Goal: Participate in discussion

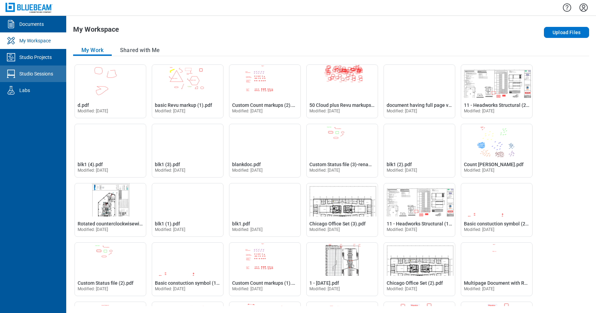
click at [36, 75] on div "Studio Sessions" at bounding box center [36, 73] width 34 height 7
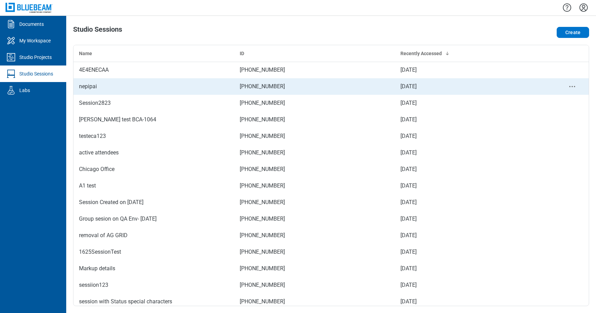
click at [138, 89] on div "nepipai" at bounding box center [154, 86] width 150 height 8
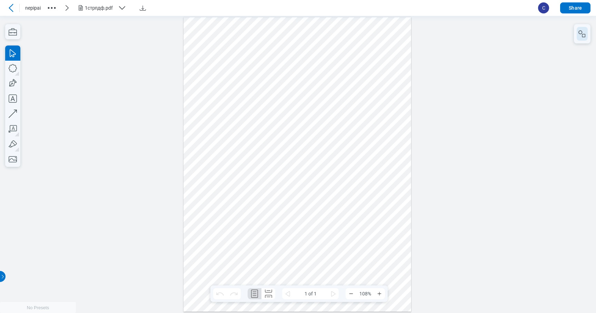
click at [583, 30] on icon "button" at bounding box center [582, 34] width 8 height 8
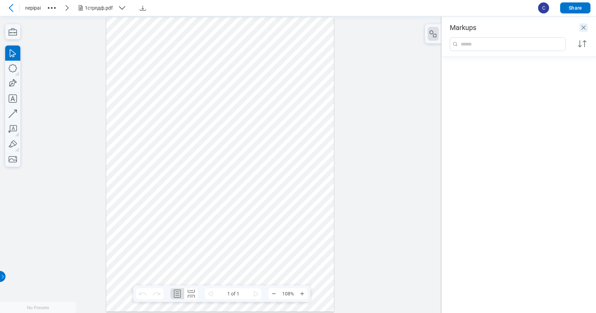
click at [584, 24] on icon "Close" at bounding box center [583, 27] width 8 height 8
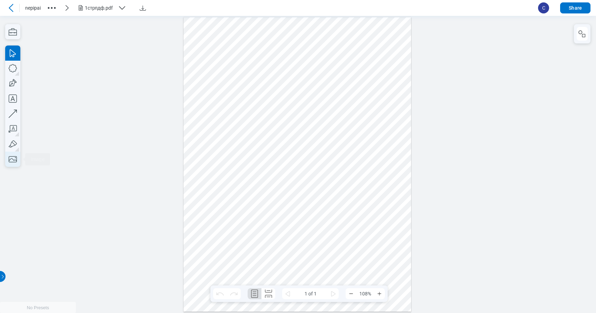
click at [12, 159] on icon "button" at bounding box center [12, 159] width 15 height 15
drag, startPoint x: 338, startPoint y: 118, endPoint x: 391, endPoint y: 159, distance: 66.7
click at [391, 159] on div at bounding box center [297, 164] width 228 height 295
click at [396, 164] on div at bounding box center [297, 164] width 228 height 295
click at [12, 6] on icon at bounding box center [11, 8] width 8 height 8
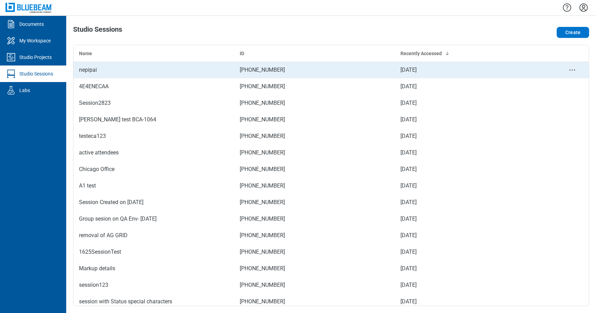
click at [180, 69] on div "nepipai" at bounding box center [154, 70] width 150 height 8
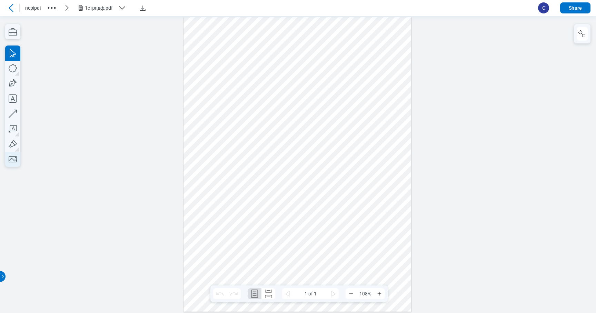
click at [16, 159] on icon "button" at bounding box center [12, 159] width 15 height 15
drag, startPoint x: 348, startPoint y: 123, endPoint x: 395, endPoint y: 165, distance: 62.0
click at [395, 165] on div at bounding box center [297, 164] width 228 height 295
click at [444, 154] on div at bounding box center [298, 164] width 596 height 297
click at [7, 5] on icon at bounding box center [11, 8] width 8 height 8
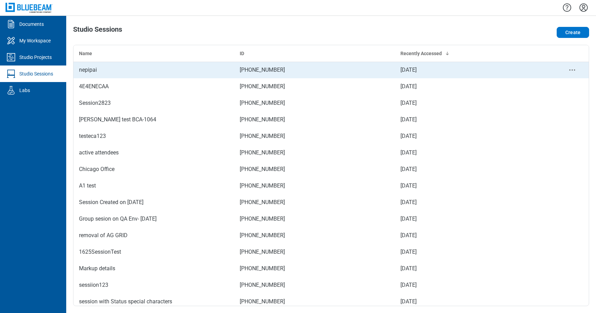
click at [117, 68] on div "nepipai" at bounding box center [154, 70] width 150 height 8
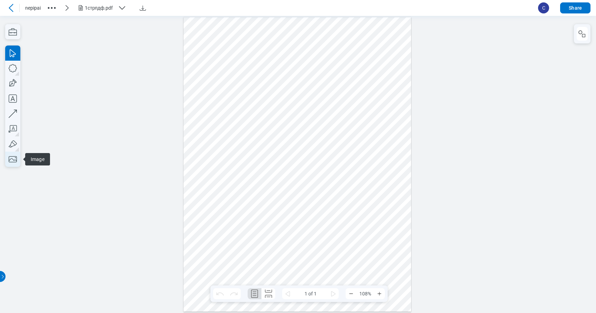
click at [15, 159] on icon "button" at bounding box center [13, 159] width 8 height 6
drag, startPoint x: 341, startPoint y: 122, endPoint x: 396, endPoint y: 162, distance: 67.9
click at [396, 162] on div at bounding box center [297, 164] width 228 height 295
click at [390, 213] on div at bounding box center [297, 164] width 228 height 295
click at [12, 6] on icon at bounding box center [11, 8] width 8 height 8
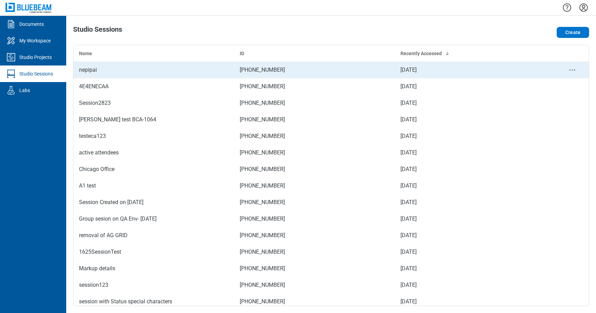
click at [148, 73] on div "nepipai" at bounding box center [154, 70] width 150 height 8
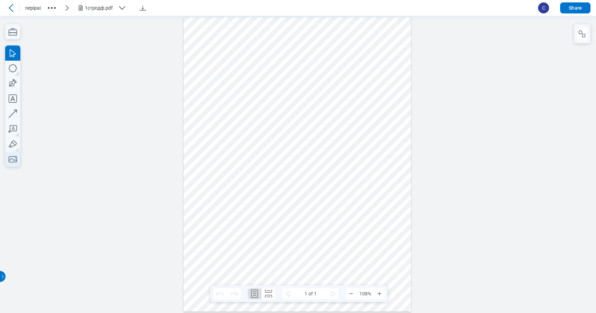
click at [12, 161] on icon "button" at bounding box center [12, 159] width 15 height 15
drag, startPoint x: 341, startPoint y: 127, endPoint x: 378, endPoint y: 153, distance: 45.5
click at [378, 153] on div at bounding box center [297, 164] width 228 height 295
click at [12, 9] on icon at bounding box center [11, 8] width 8 height 8
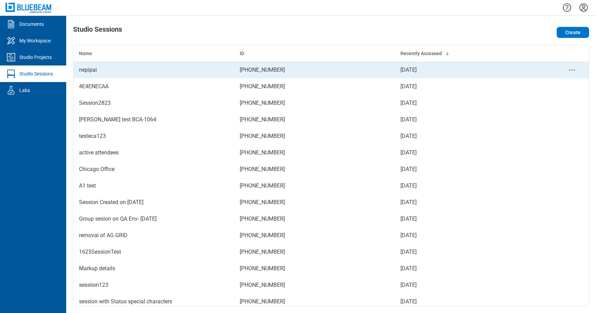
click at [190, 71] on div "nepipai" at bounding box center [154, 70] width 150 height 8
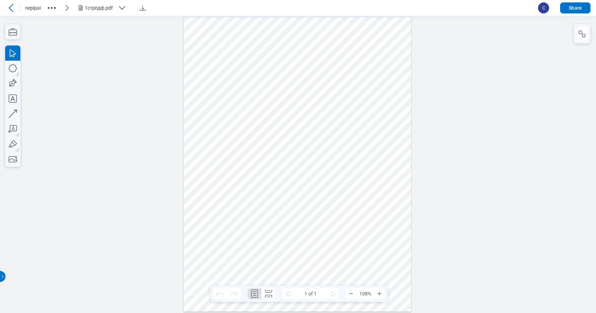
click at [357, 140] on div at bounding box center [297, 164] width 228 height 295
click at [338, 124] on div at bounding box center [297, 164] width 228 height 295
click at [347, 130] on div at bounding box center [297, 164] width 228 height 295
drag, startPoint x: 339, startPoint y: 126, endPoint x: 213, endPoint y: 47, distance: 149.3
click at [213, 47] on div at bounding box center [297, 164] width 228 height 295
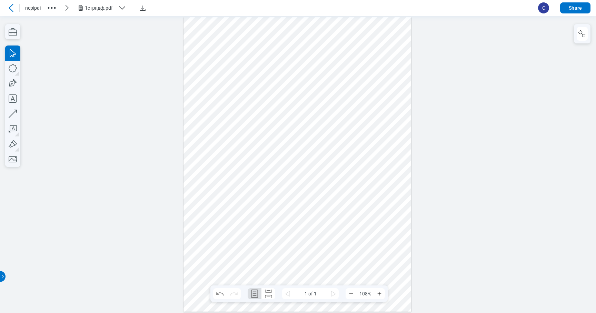
click at [272, 189] on div at bounding box center [297, 164] width 228 height 295
